Goal: Task Accomplishment & Management: Manage account settings

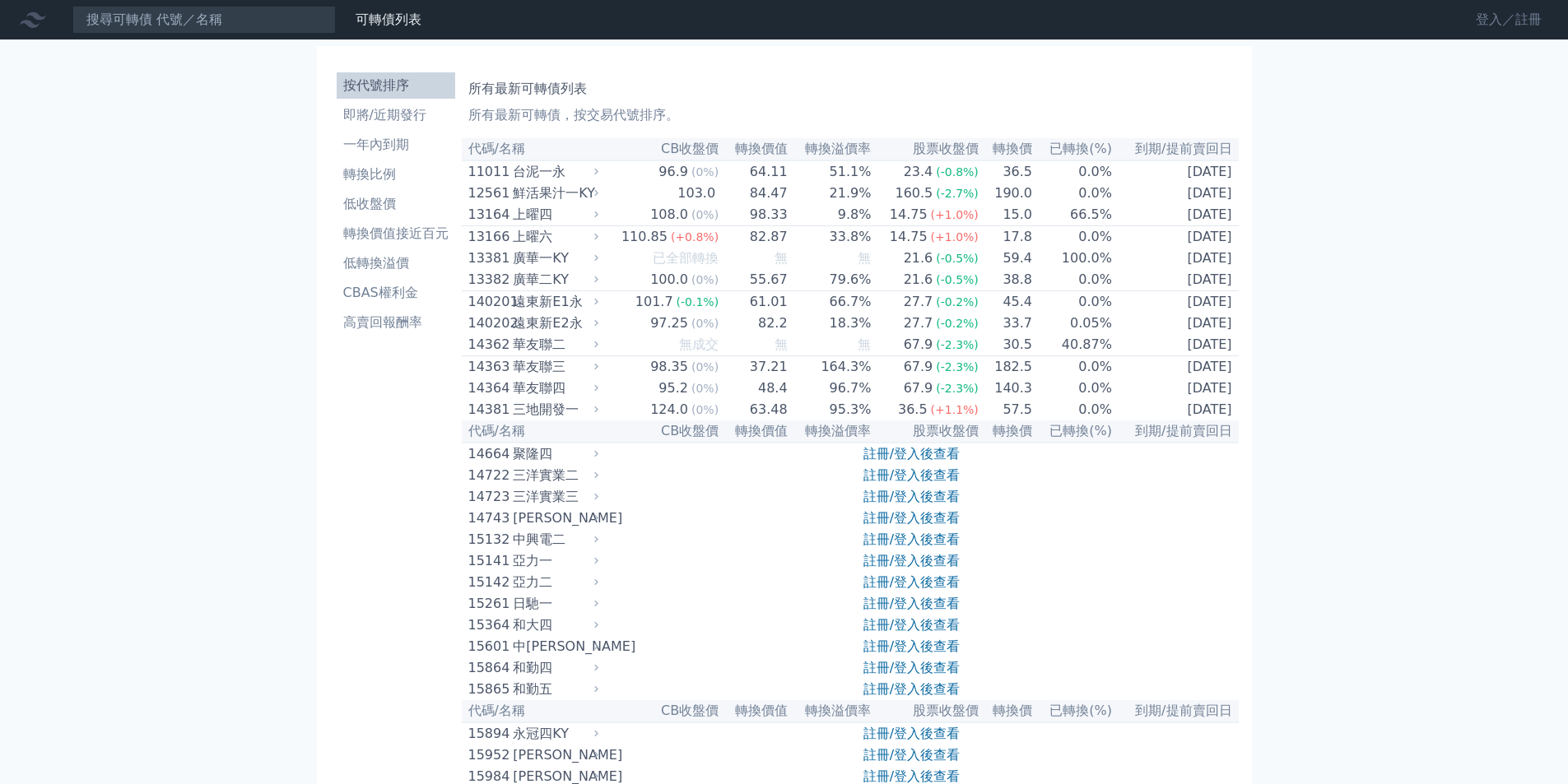
click at [1528, 24] on link "登入／註冊" at bounding box center [1507, 20] width 92 height 26
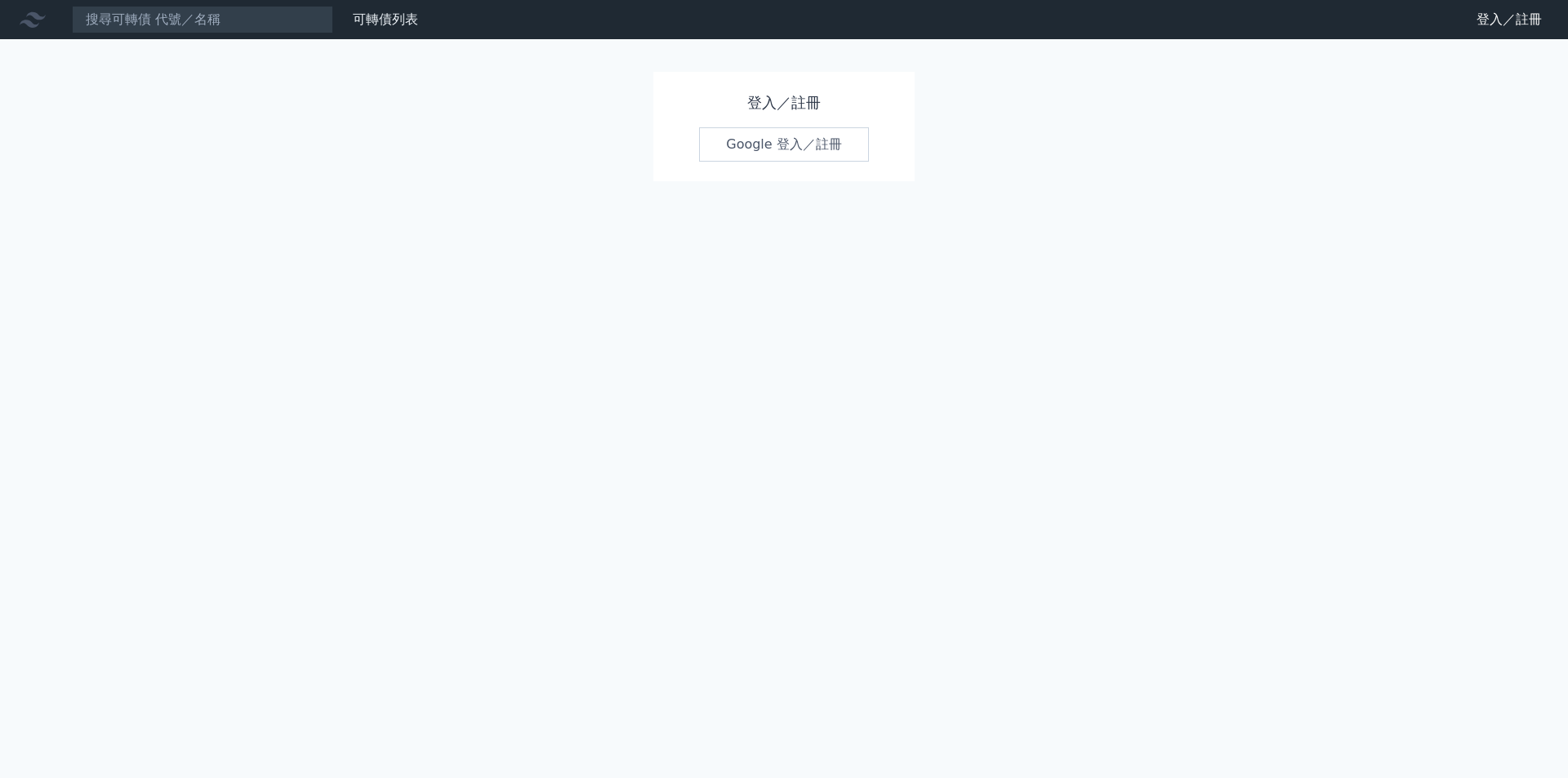
click at [825, 145] on link "Google 登入／註冊" at bounding box center [783, 145] width 170 height 35
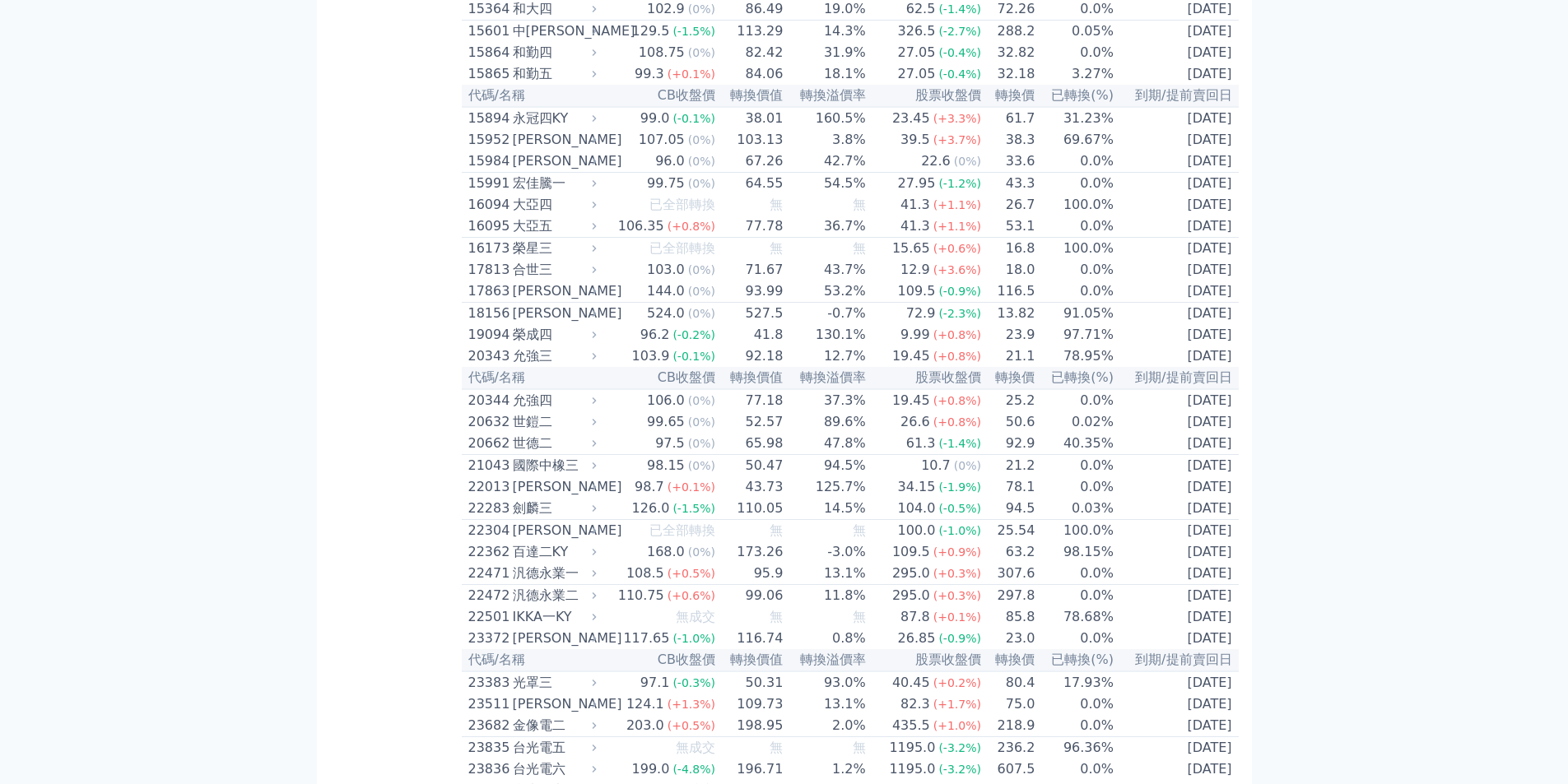
scroll to position [658, 0]
